Goal: Information Seeking & Learning: Learn about a topic

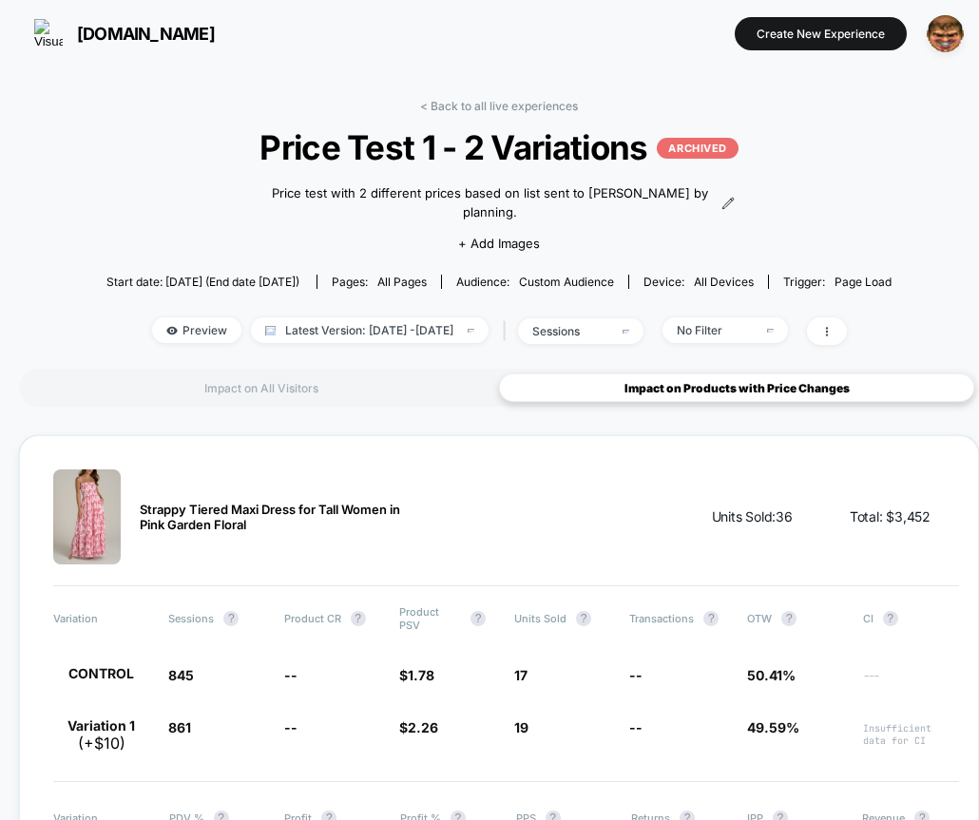
scroll to position [204, 0]
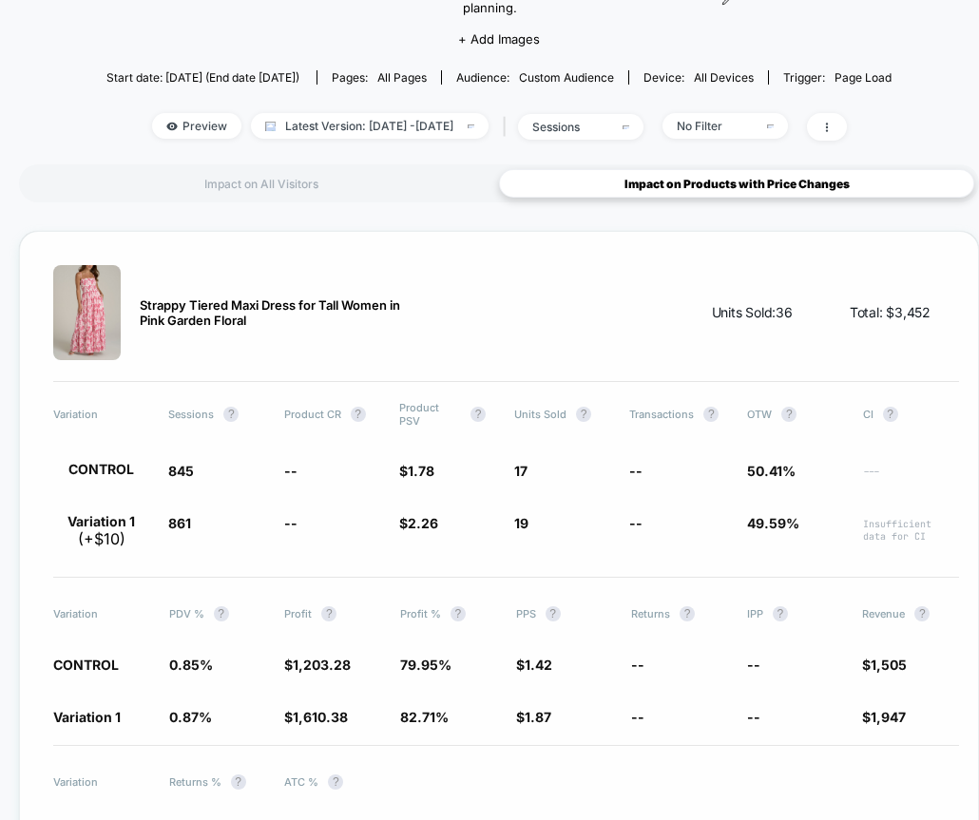
click at [334, 548] on div "Strappy Tiered Maxi Dress for Tall Women in Pink Garden Floral Units Sold: 36 T…" at bounding box center [499, 580] width 960 height 698
click at [133, 526] on div "Strappy Tiered Maxi Dress for Tall Women in Pink Garden Floral Units Sold: 36 T…" at bounding box center [499, 580] width 960 height 698
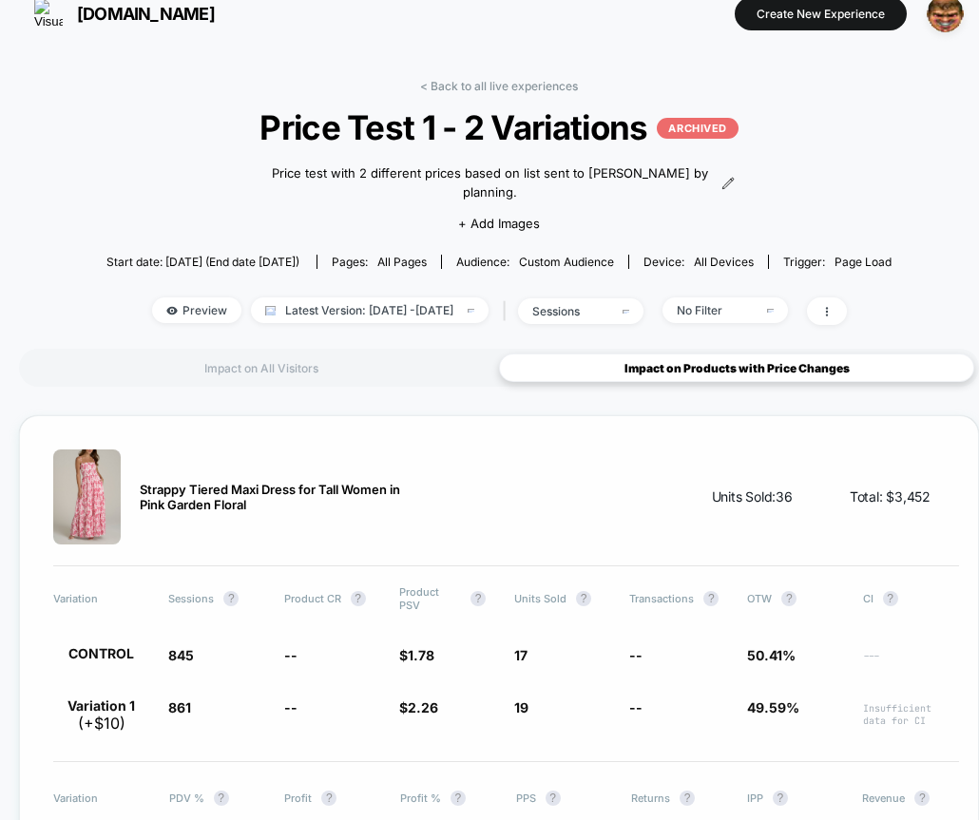
scroll to position [51, 0]
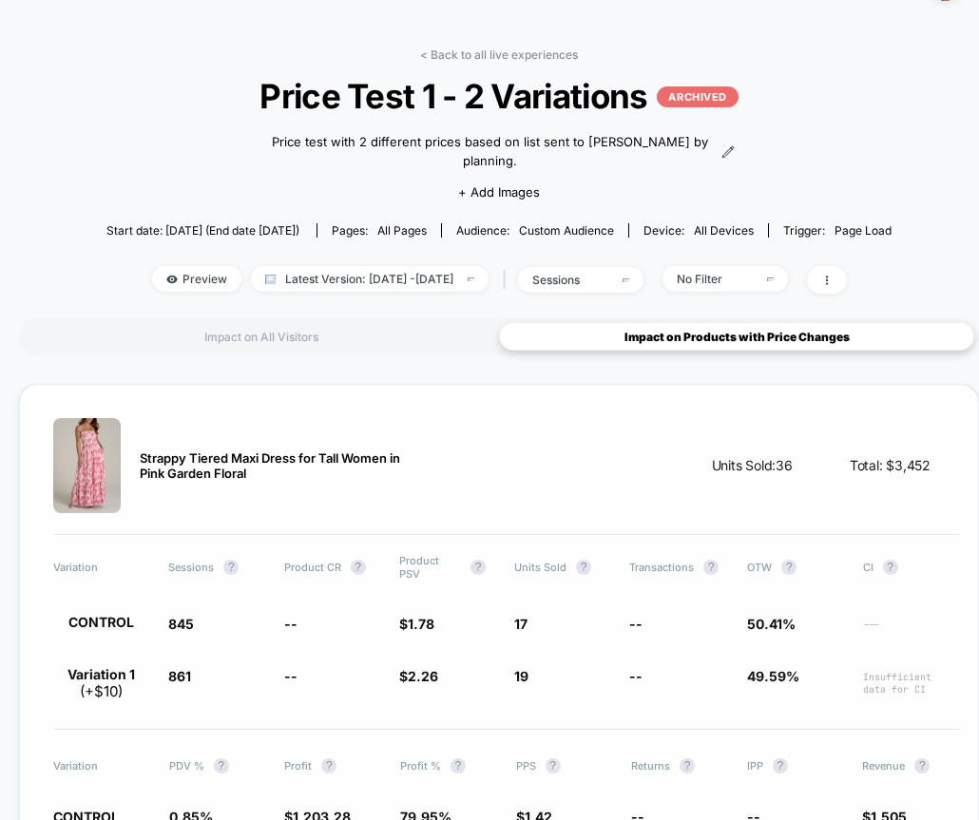
click at [123, 682] on p "( +$10 )" at bounding box center [101, 691] width 43 height 18
click at [302, 676] on span "--" at bounding box center [332, 683] width 96 height 34
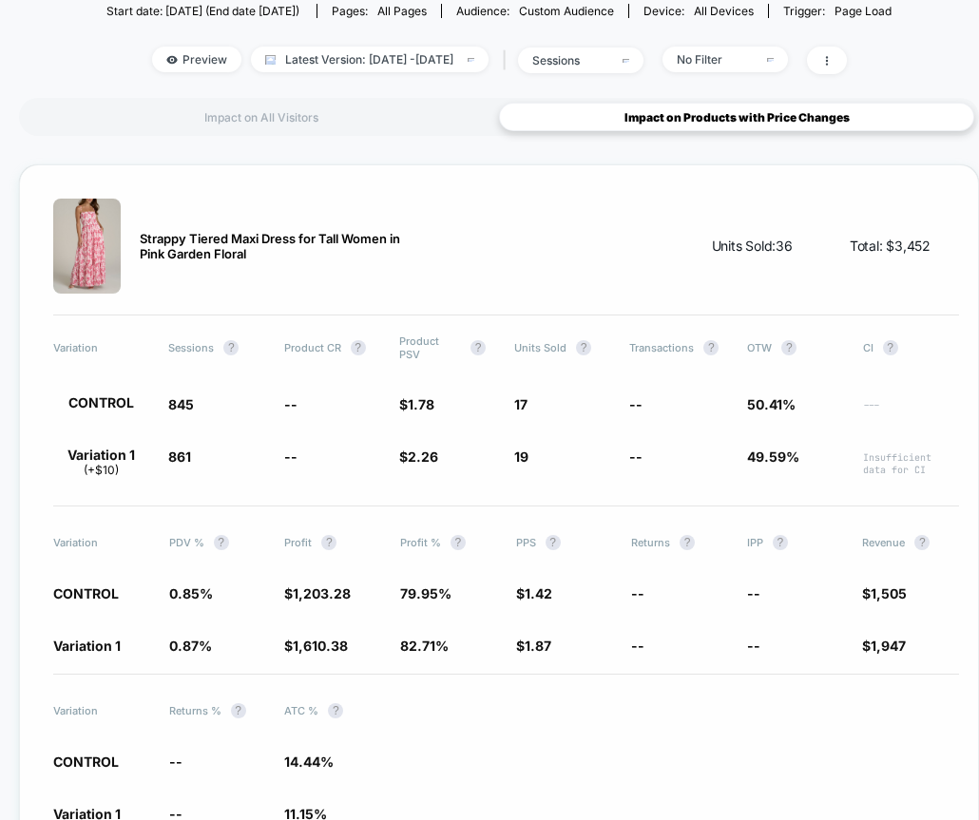
scroll to position [366, 0]
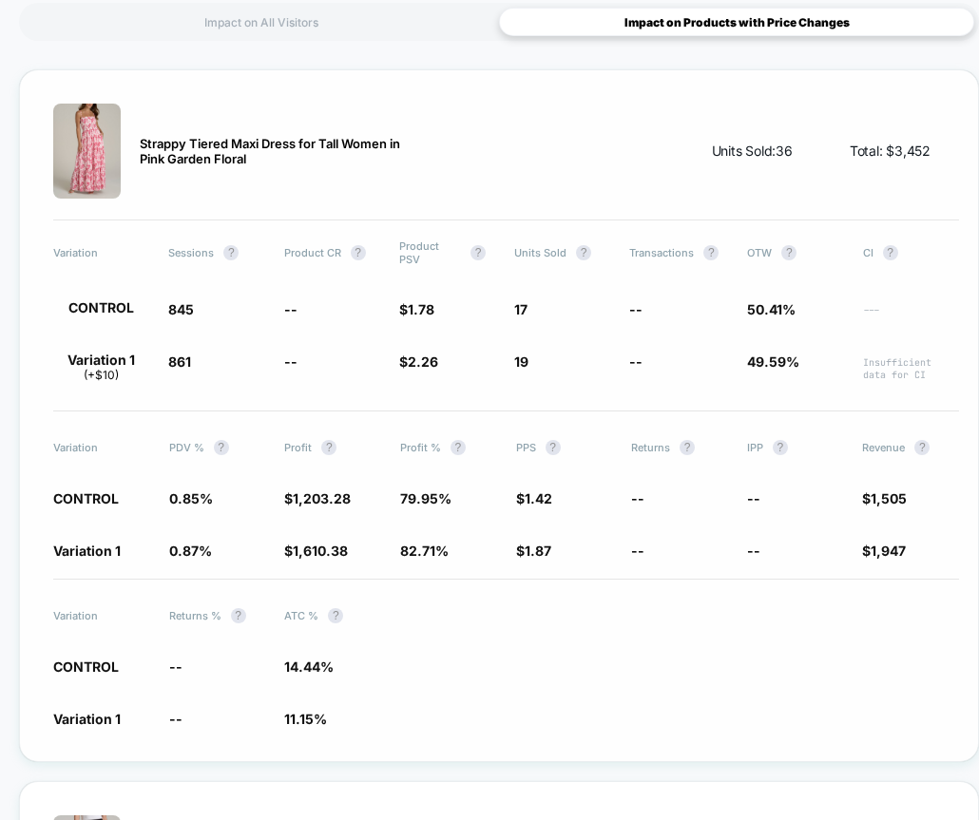
click at [316, 580] on div "Strappy Tiered Maxi Dress for Tall Women in Pink Garden Floral Units Sold: 36 T…" at bounding box center [499, 415] width 960 height 693
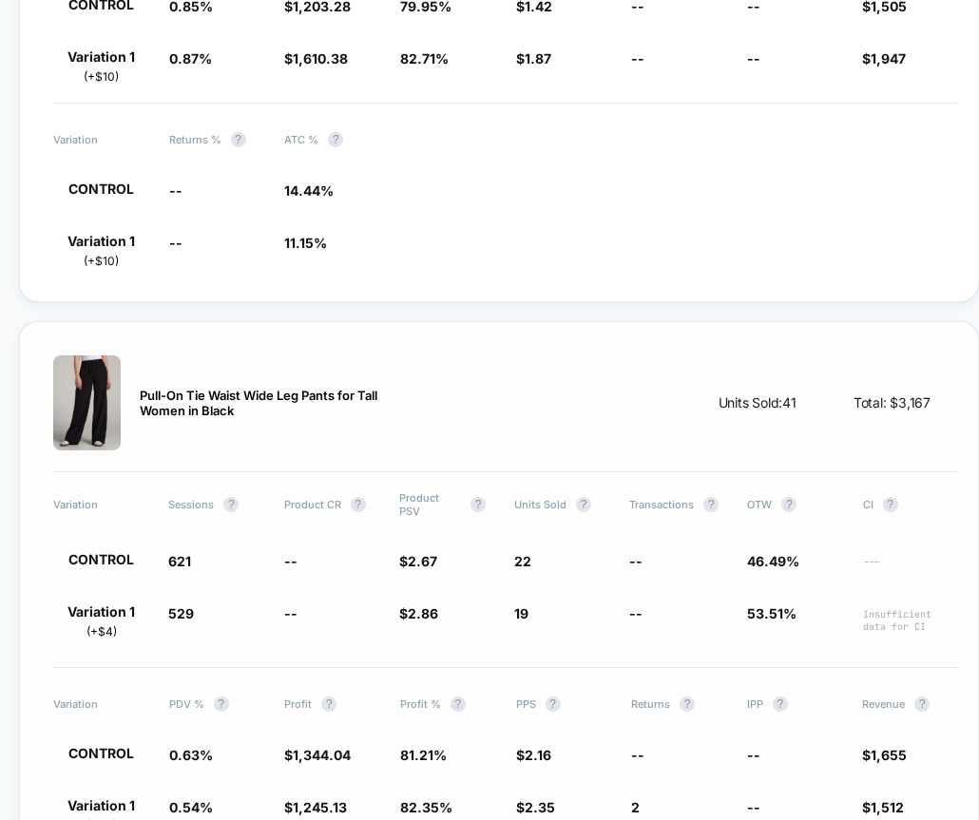
scroll to position [866, 0]
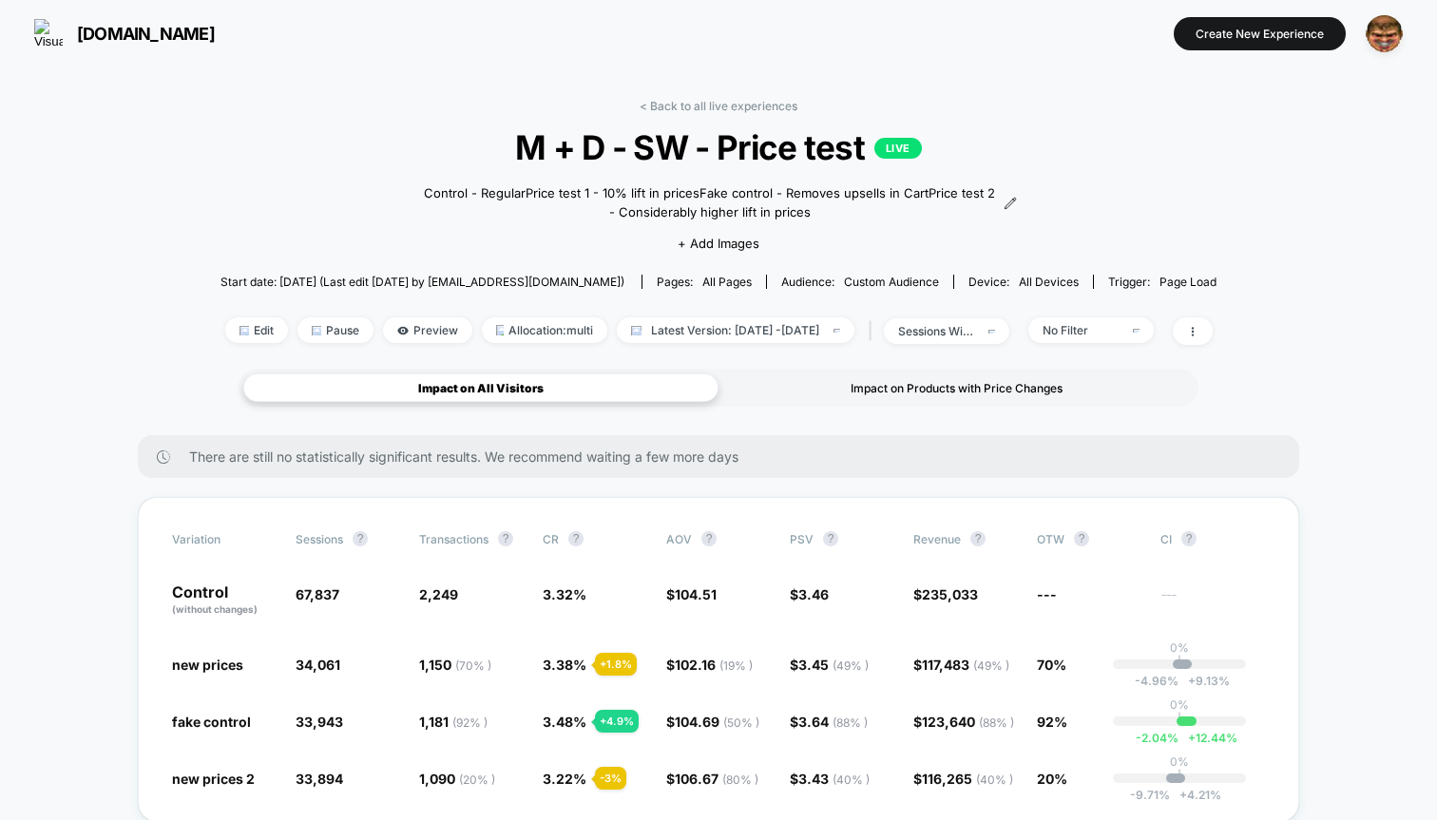
click at [949, 387] on div "Impact on Products with Price Changes" at bounding box center [955, 387] width 475 height 29
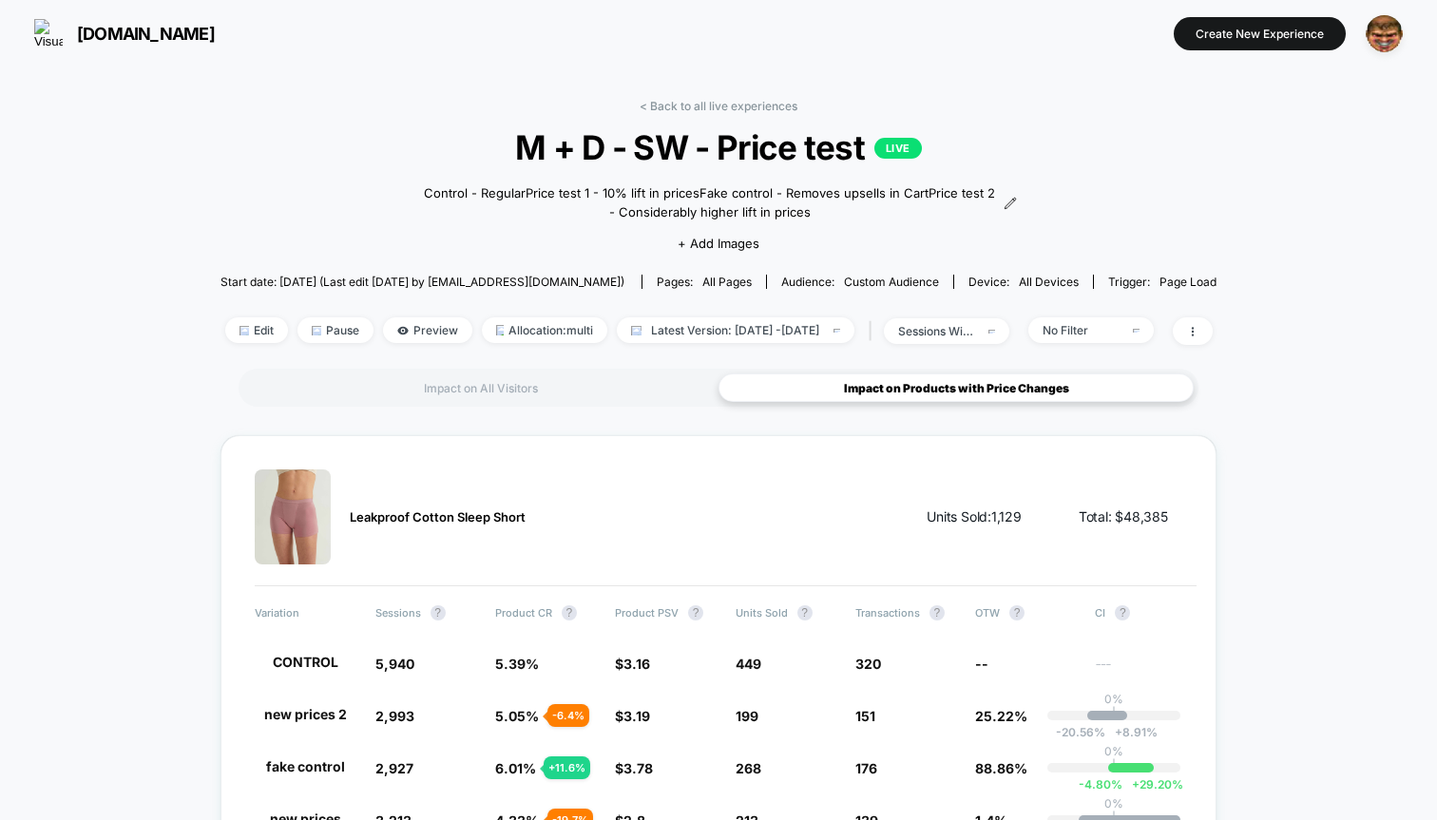
click at [396, 364] on div "< Back to all live experiences M + D - SW - Price test LIVE Control - Regular P…" at bounding box center [718, 234] width 996 height 270
click at [401, 383] on div "Impact on All Visitors" at bounding box center [480, 387] width 475 height 29
